Goal: Check status: Check status

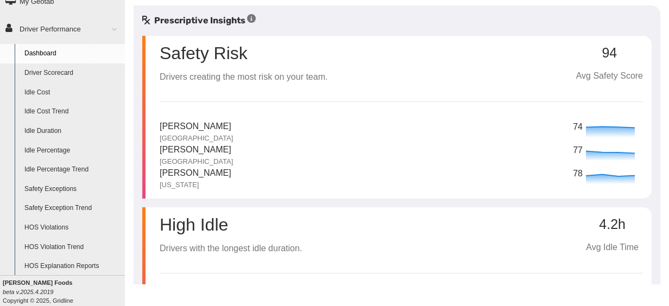
scroll to position [77, 0]
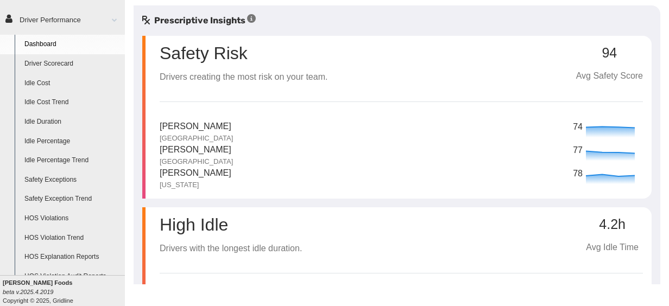
click at [40, 182] on link "Safety Exceptions" at bounding box center [72, 181] width 105 height 20
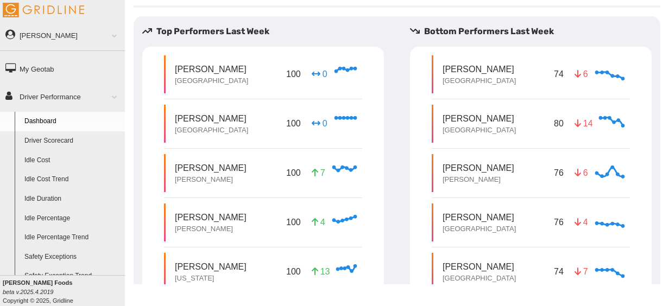
scroll to position [533, 0]
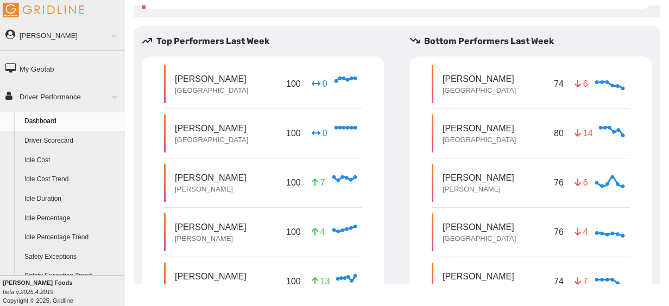
click at [60, 141] on link "Driver Scorecard" at bounding box center [72, 141] width 105 height 20
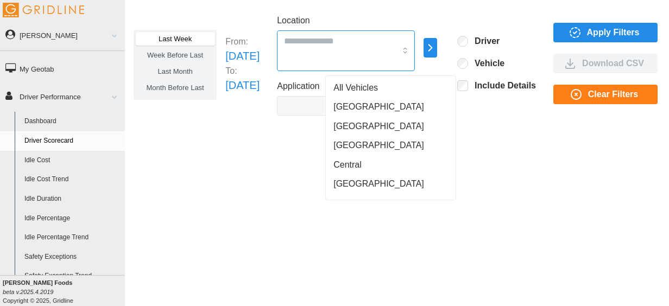
click at [415, 49] on div at bounding box center [346, 50] width 138 height 41
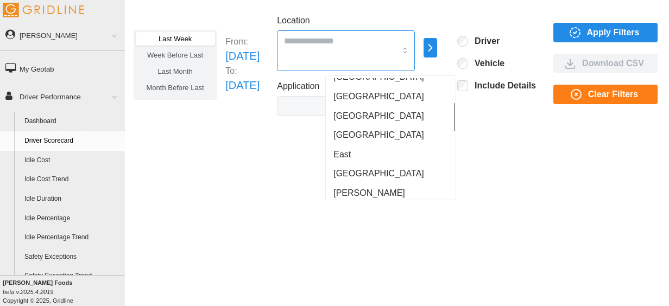
scroll to position [109, 0]
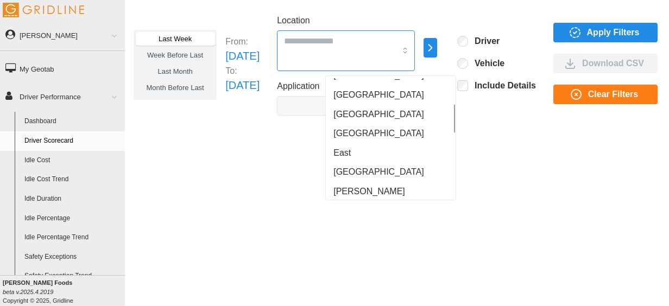
click at [384, 140] on div "[GEOGRAPHIC_DATA]" at bounding box center [390, 134] width 125 height 20
click at [378, 151] on div "East" at bounding box center [390, 153] width 125 height 20
click at [370, 134] on div "[GEOGRAPHIC_DATA]" at bounding box center [390, 134] width 125 height 20
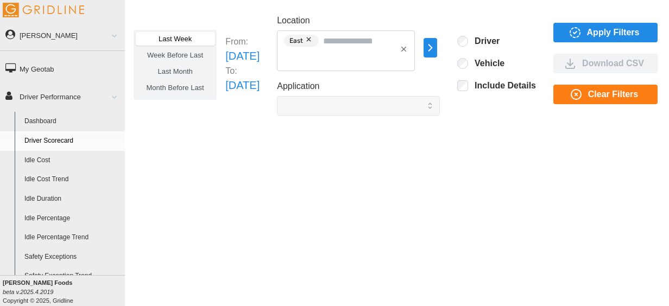
click at [532, 149] on div "Last Week Week Before Last Last Month Month Before Last From: [DATE] To: [DATE]…" at bounding box center [397, 144] width 544 height 279
click at [582, 30] on icon "button" at bounding box center [575, 32] width 13 height 13
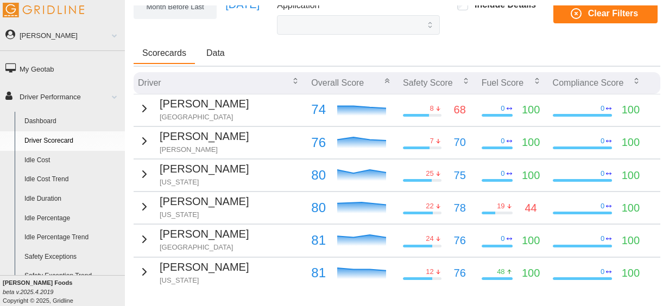
scroll to position [81, 0]
click at [143, 106] on icon "button" at bounding box center [144, 108] width 13 height 13
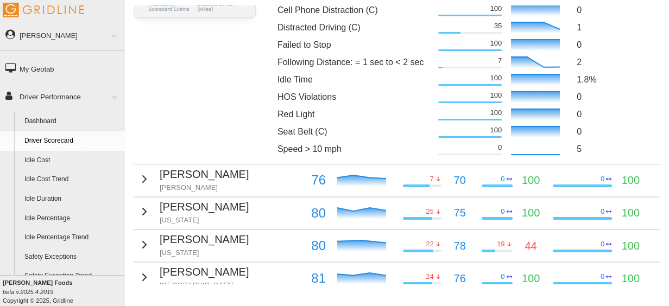
scroll to position [231, 0]
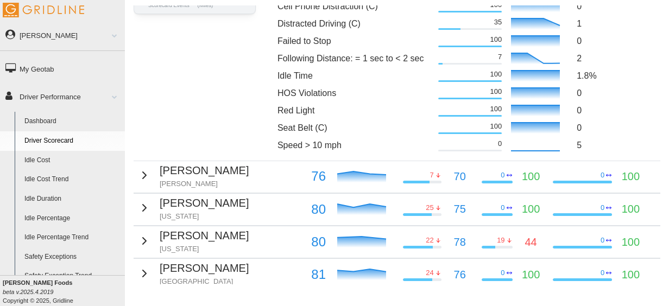
click at [151, 166] on div "James Grover Jackson" at bounding box center [193, 175] width 111 height 27
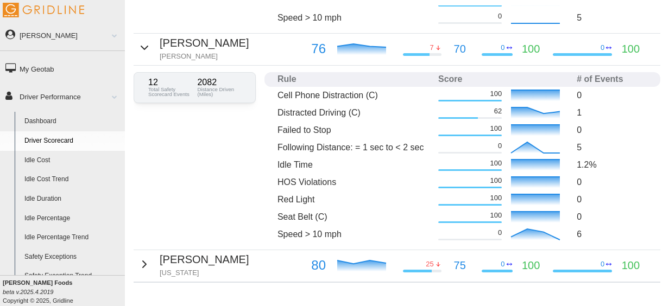
scroll to position [382, 0]
